Goal: Transaction & Acquisition: Book appointment/travel/reservation

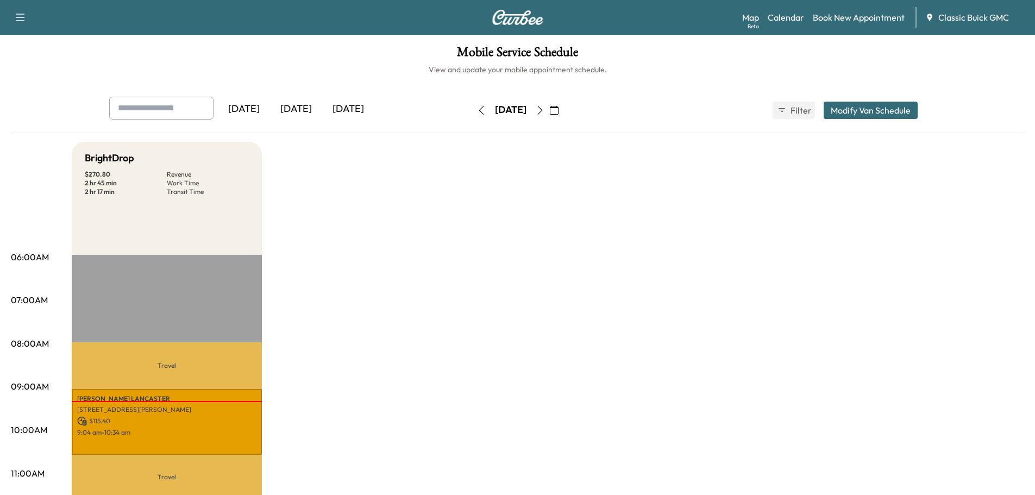
drag, startPoint x: 942, startPoint y: 1, endPoint x: 978, endPoint y: 249, distance: 251.0
drag, startPoint x: 798, startPoint y: 15, endPoint x: 799, endPoint y: 32, distance: 16.9
click at [798, 15] on link "Calendar" at bounding box center [786, 17] width 36 height 13
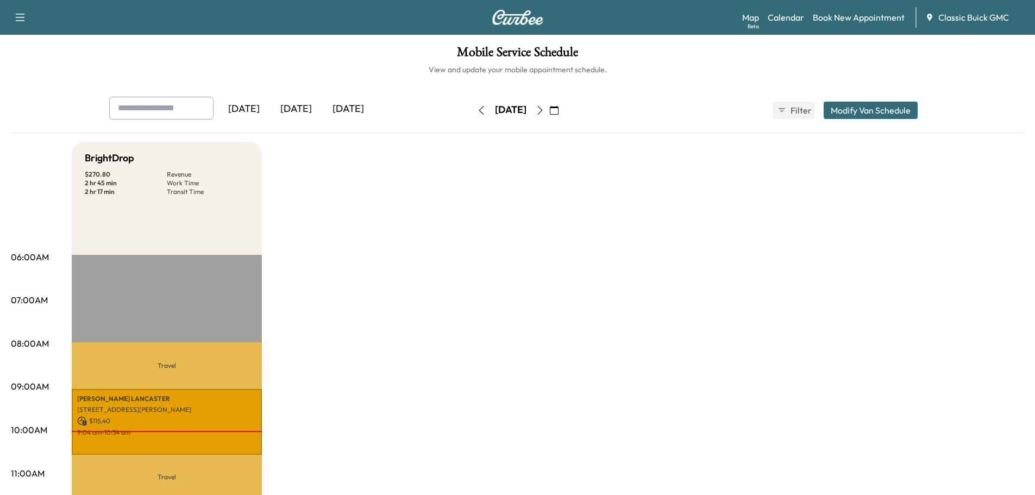
click at [360, 110] on div "[DATE]" at bounding box center [348, 109] width 52 height 25
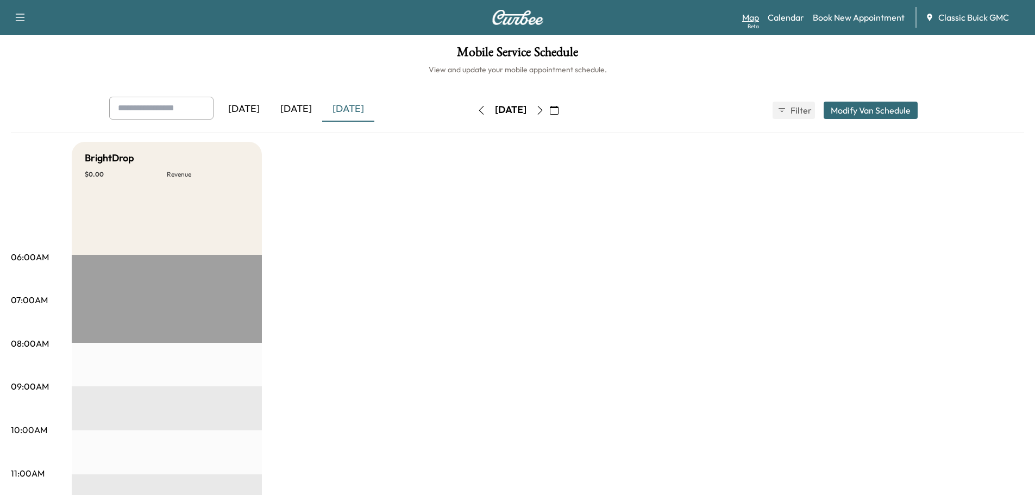
click at [753, 23] on div "Beta" at bounding box center [753, 26] width 11 height 8
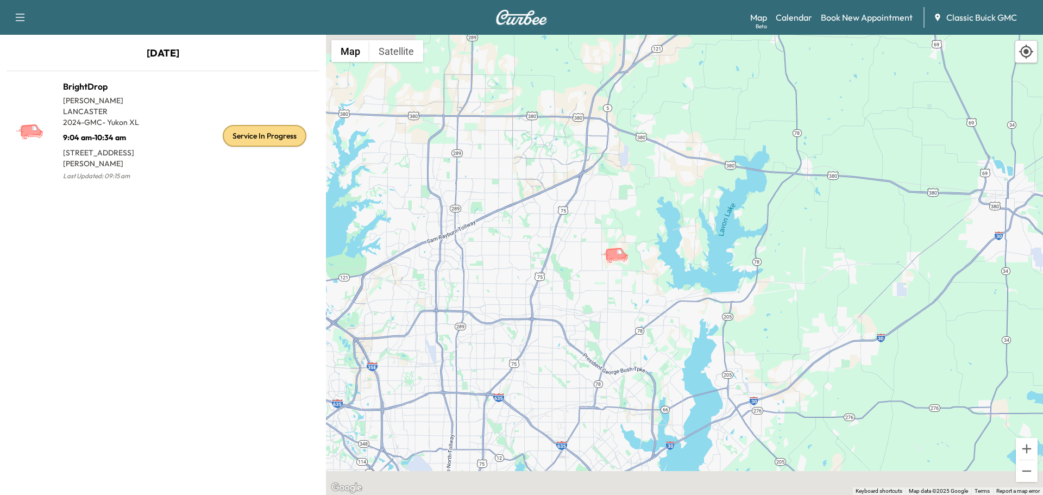
drag, startPoint x: 594, startPoint y: 334, endPoint x: 657, endPoint y: 306, distance: 69.3
click at [657, 306] on div "To activate drag with keyboard, press Alt + Enter. Once in keyboard drag state,…" at bounding box center [684, 265] width 717 height 460
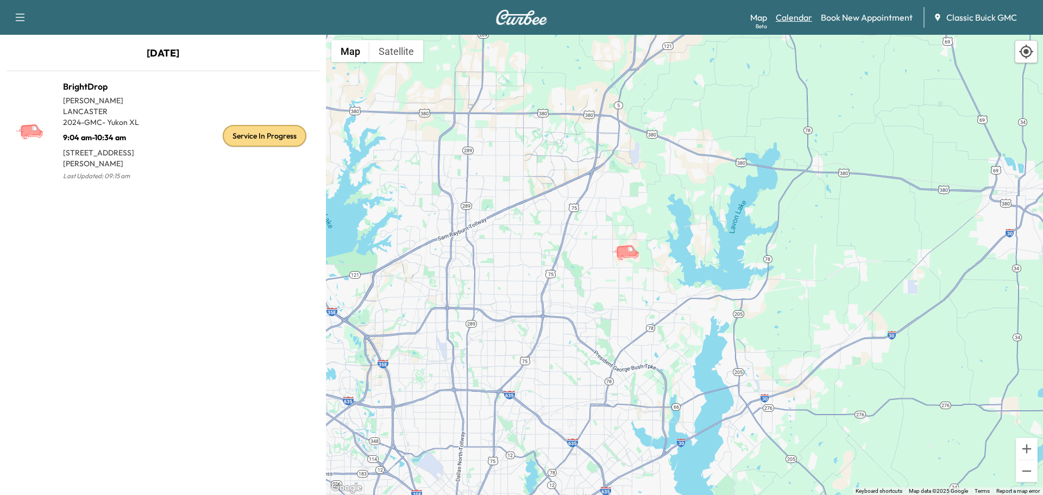
click at [799, 16] on link "Calendar" at bounding box center [794, 17] width 36 height 13
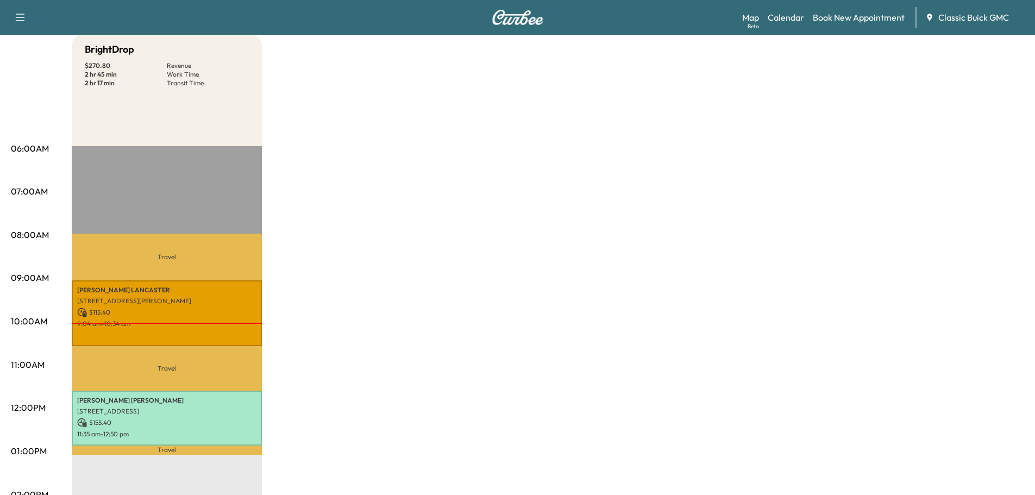
scroll to position [217, 0]
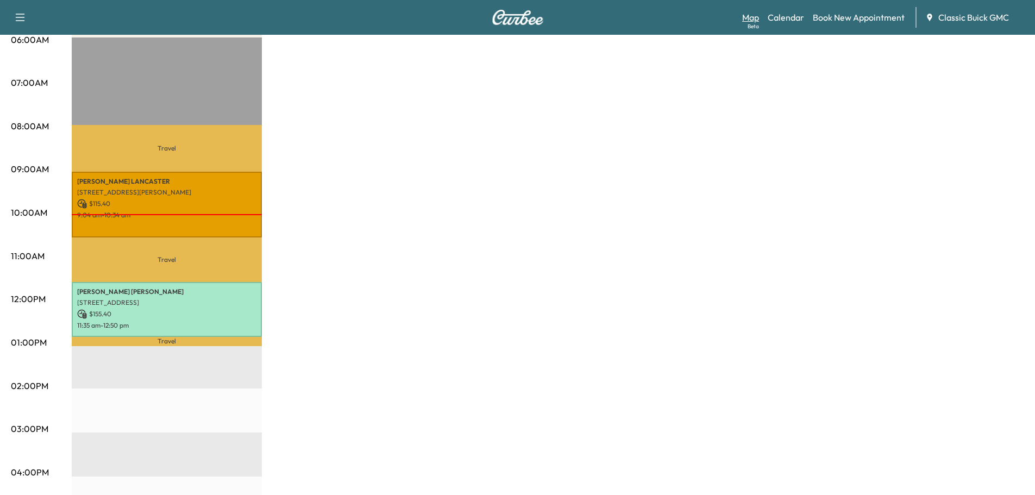
click at [750, 24] on div "Beta" at bounding box center [753, 26] width 11 height 8
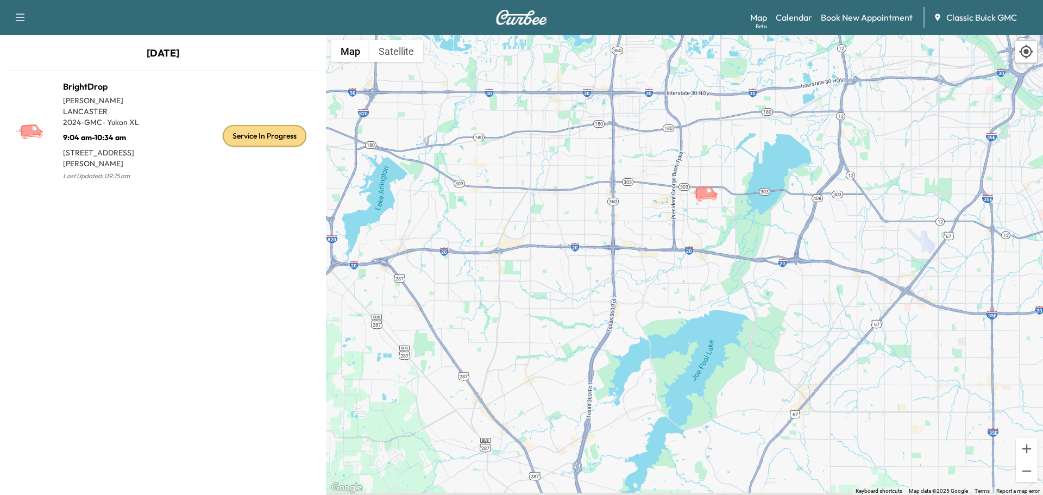
drag, startPoint x: 649, startPoint y: 252, endPoint x: 733, endPoint y: 179, distance: 110.9
click at [695, 181] on div "To activate drag with keyboard, press Alt + Enter. Once in keyboard drag state,…" at bounding box center [684, 265] width 717 height 460
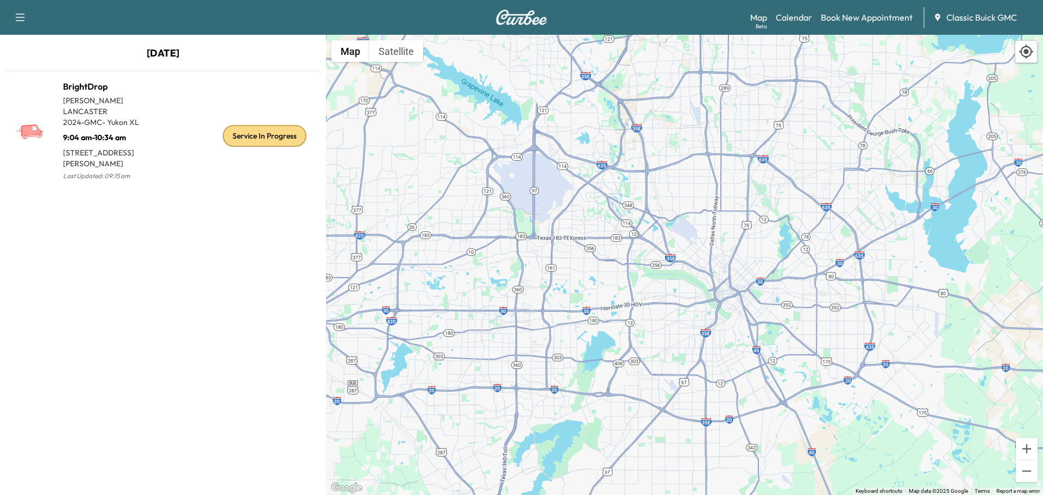
drag, startPoint x: 753, startPoint y: 185, endPoint x: 585, endPoint y: 330, distance: 221.9
click at [585, 330] on div "To activate drag with keyboard, press Alt + Enter. Once in keyboard drag state,…" at bounding box center [684, 265] width 717 height 460
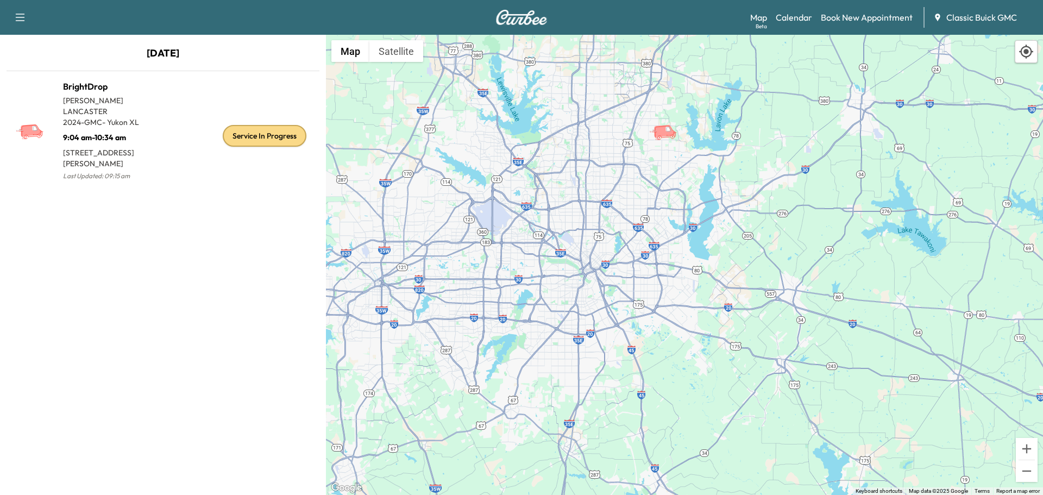
drag, startPoint x: 633, startPoint y: 167, endPoint x: 684, endPoint y: 222, distance: 75.0
click at [684, 223] on div "To activate drag with keyboard, press Alt + Enter. Once in keyboard drag state,…" at bounding box center [684, 265] width 717 height 460
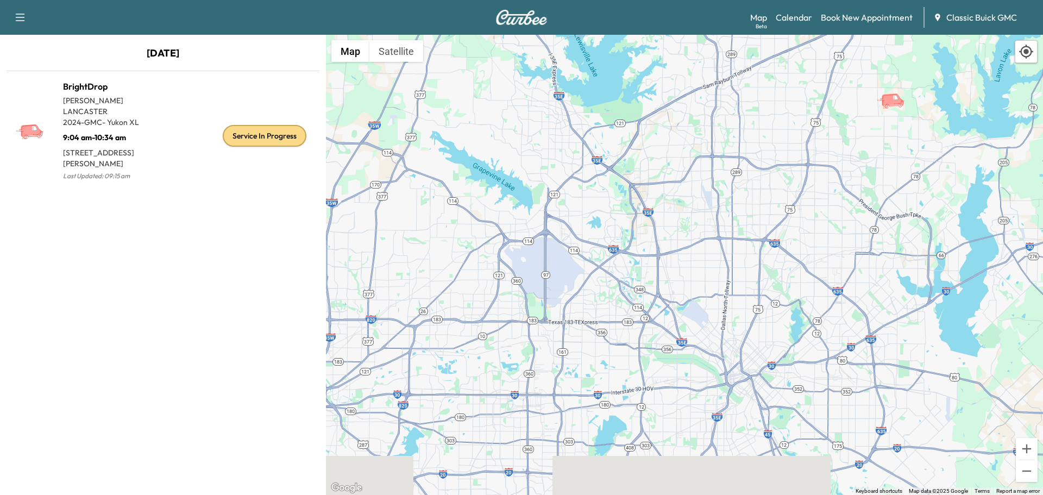
drag, startPoint x: 425, startPoint y: 398, endPoint x: 578, endPoint y: 281, distance: 192.7
click at [578, 281] on div "To activate drag with keyboard, press Alt + Enter. Once in keyboard drag state,…" at bounding box center [684, 265] width 717 height 460
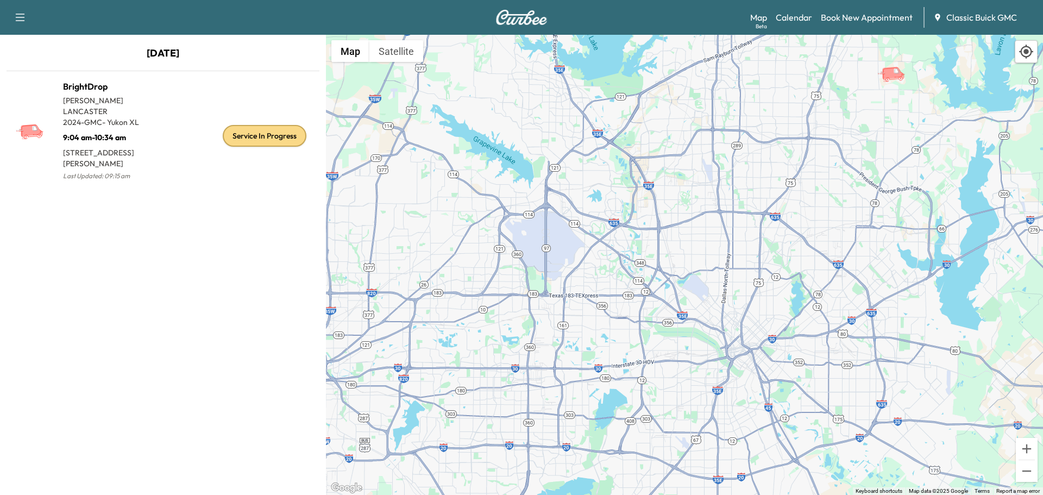
drag, startPoint x: 860, startPoint y: 184, endPoint x: 789, endPoint y: 205, distance: 74.3
click at [785, 214] on div "To activate drag with keyboard, press Alt + Enter. Once in keyboard drag state,…" at bounding box center [684, 265] width 717 height 460
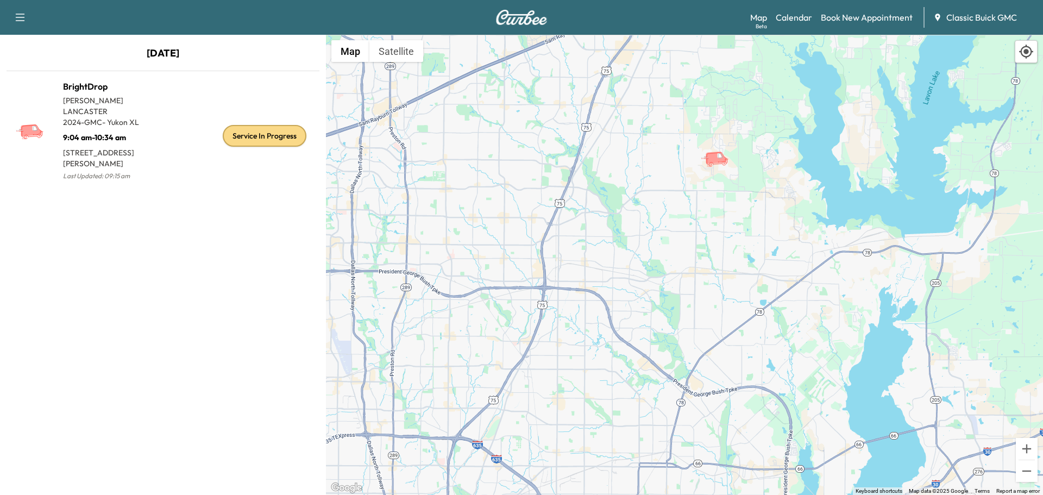
drag, startPoint x: 723, startPoint y: 158, endPoint x: 682, endPoint y: 193, distance: 53.6
click at [680, 195] on div "To activate drag with keyboard, press Alt + Enter. Once in keyboard drag state,…" at bounding box center [684, 265] width 717 height 460
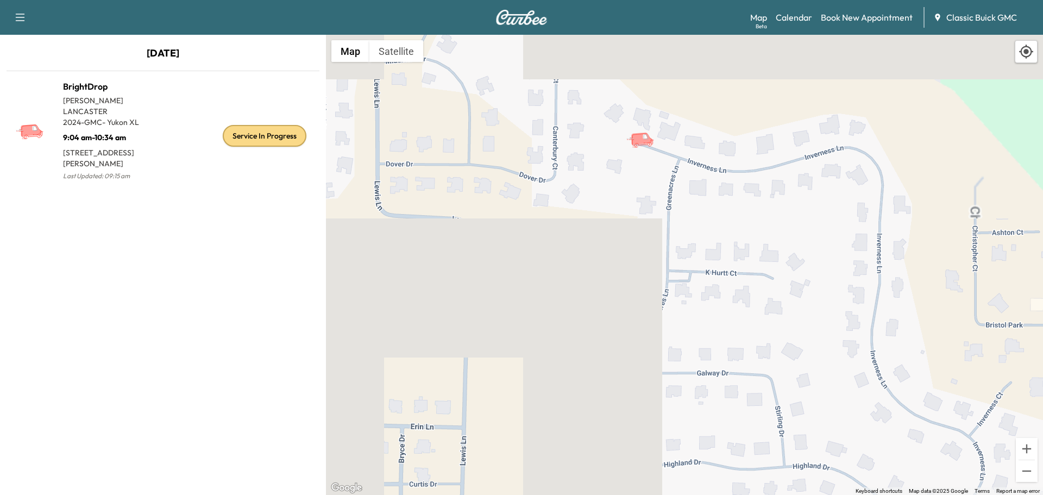
drag, startPoint x: 634, startPoint y: 116, endPoint x: 662, endPoint y: 187, distance: 77.1
click at [662, 187] on div "To activate drag with keyboard, press Alt + Enter. Once in keyboard drag state,…" at bounding box center [684, 265] width 717 height 460
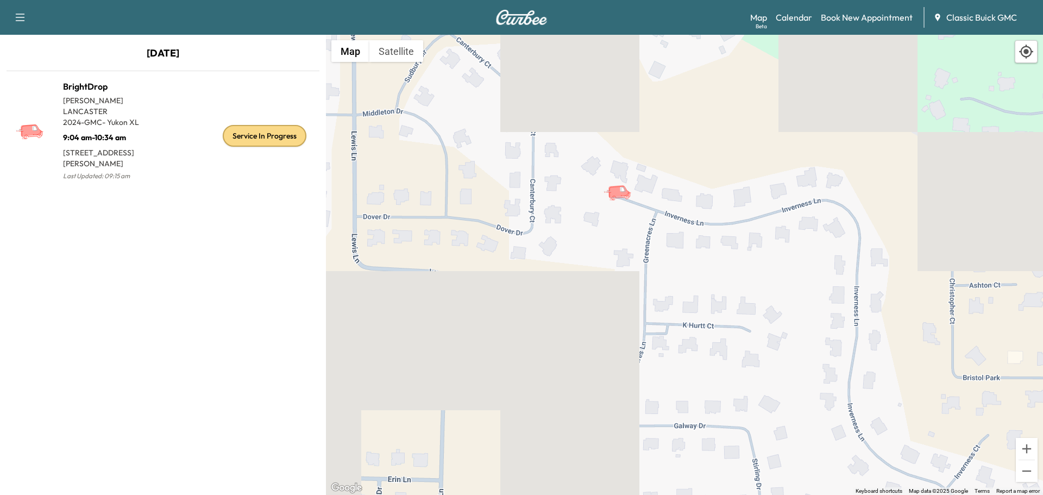
drag, startPoint x: 613, startPoint y: 192, endPoint x: 586, endPoint y: 226, distance: 43.6
click at [586, 226] on div "To activate drag with keyboard, press Alt + Enter. Once in keyboard drag state,…" at bounding box center [684, 265] width 717 height 460
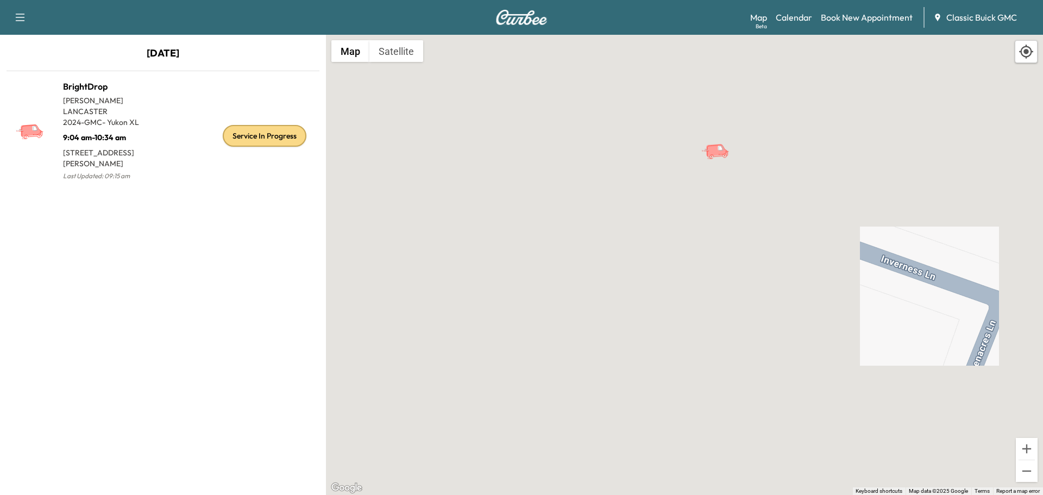
drag, startPoint x: 688, startPoint y: 179, endPoint x: 631, endPoint y: 257, distance: 96.7
click at [631, 257] on div "To activate drag with keyboard, press Alt + Enter. Once in keyboard drag state,…" at bounding box center [684, 265] width 717 height 460
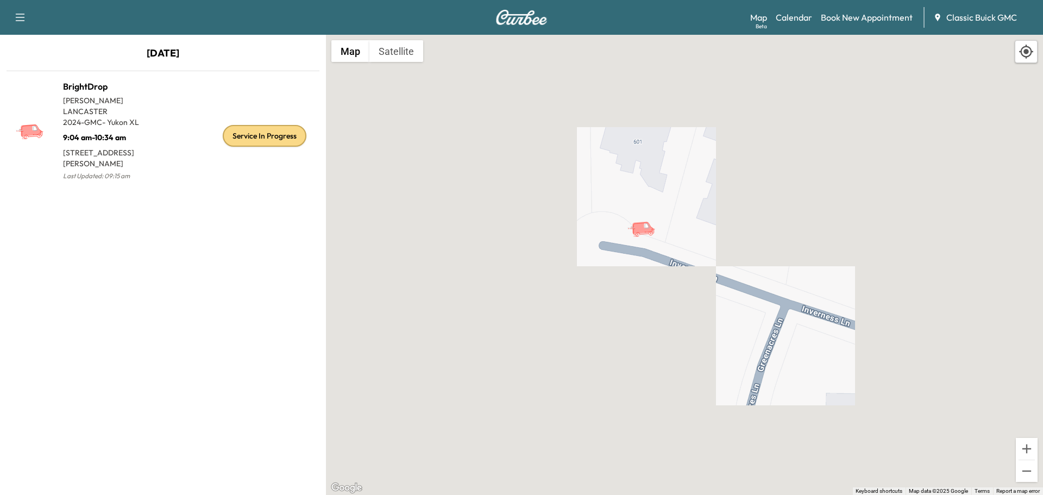
click at [705, 20] on div "Support Log Out Map Beta Calendar Book New Appointment Classic Buick GMC" at bounding box center [521, 17] width 1043 height 35
click at [834, 18] on link "Book New Appointment" at bounding box center [867, 17] width 92 height 13
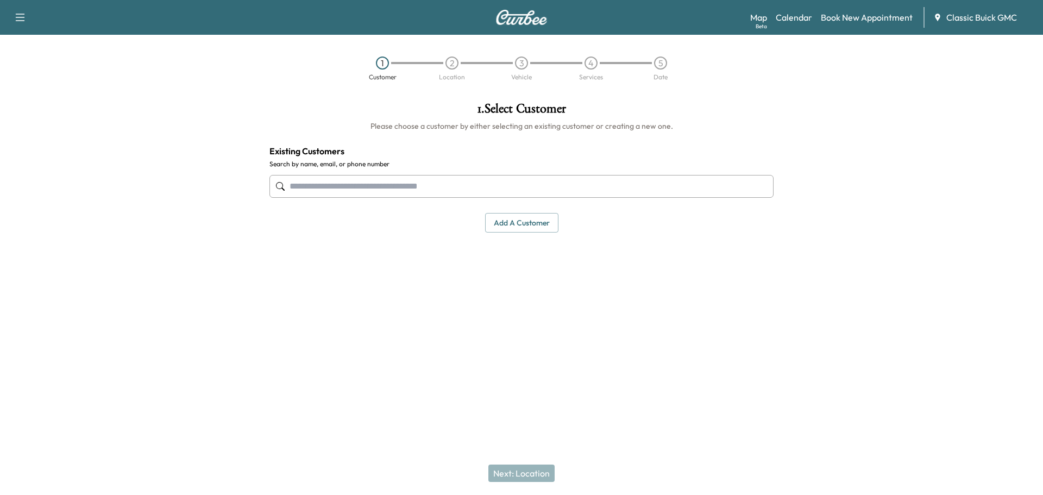
drag, startPoint x: 521, startPoint y: 70, endPoint x: 590, endPoint y: 66, distance: 69.1
click at [521, 68] on div "3 Vehicle" at bounding box center [522, 69] width 70 height 24
click at [590, 66] on div "4" at bounding box center [591, 63] width 13 height 13
click at [396, 186] on input "text" at bounding box center [521, 186] width 504 height 23
